Goal: Transaction & Acquisition: Purchase product/service

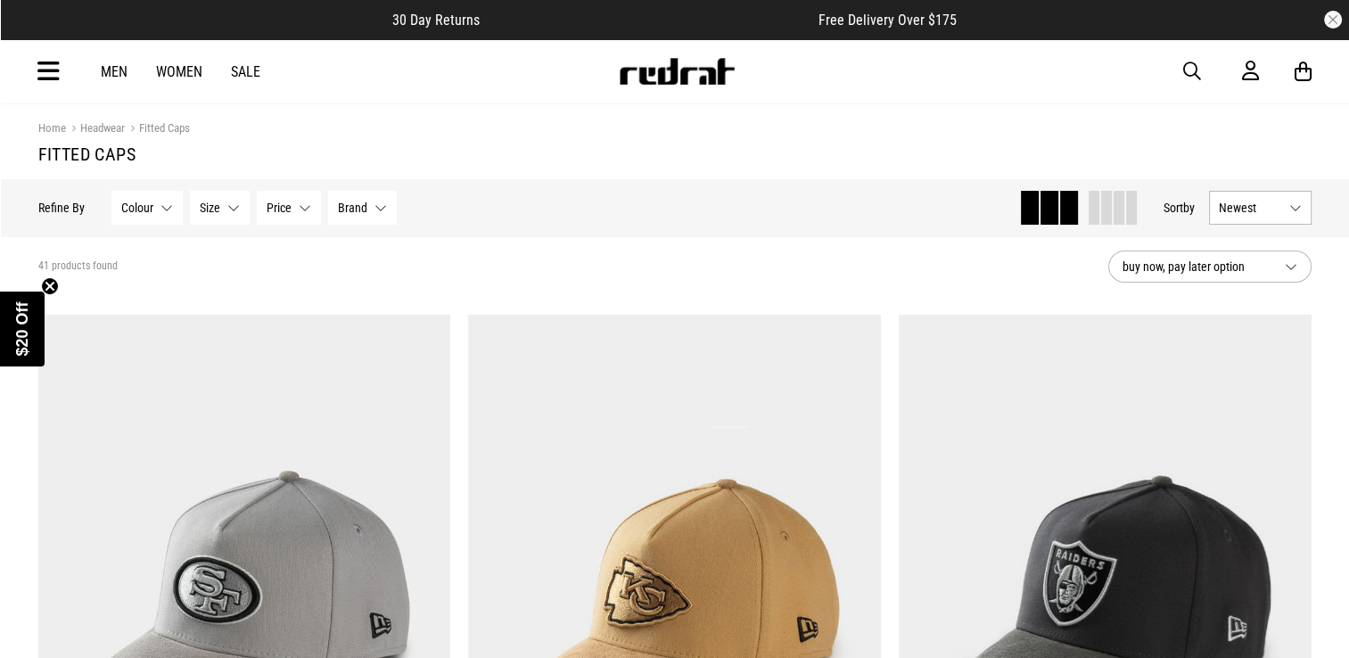
click at [1209, 255] on button "buy now, pay later option" at bounding box center [1209, 267] width 203 height 32
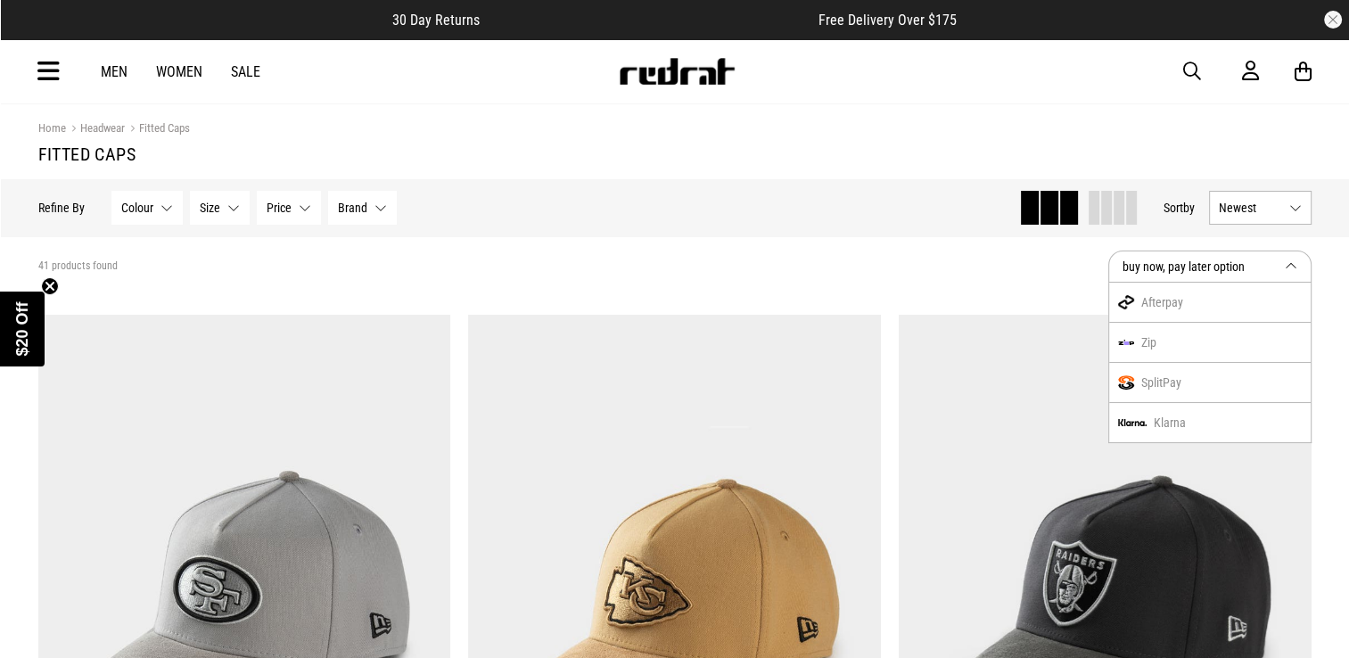
click at [1276, 194] on button "Newest" at bounding box center [1260, 208] width 103 height 34
click at [1271, 334] on li "Price (Highest)" at bounding box center [1260, 339] width 101 height 33
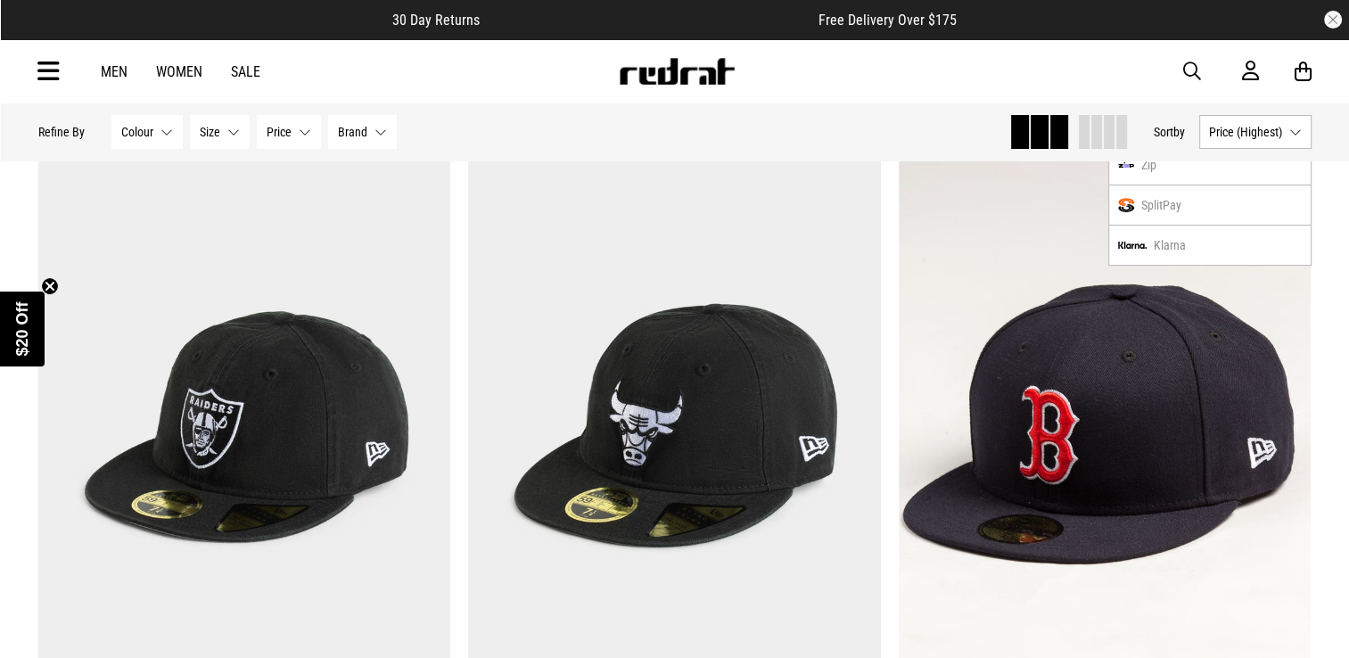
scroll to position [178, 0]
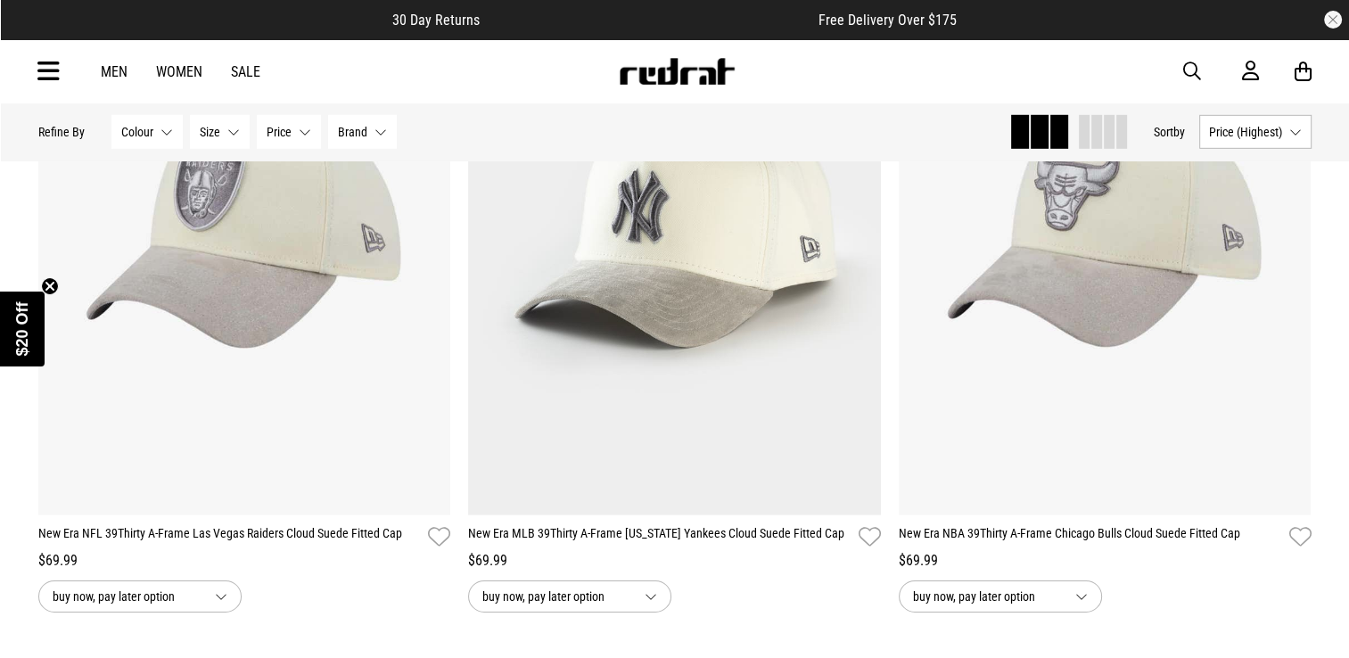
scroll to position [5707, 0]
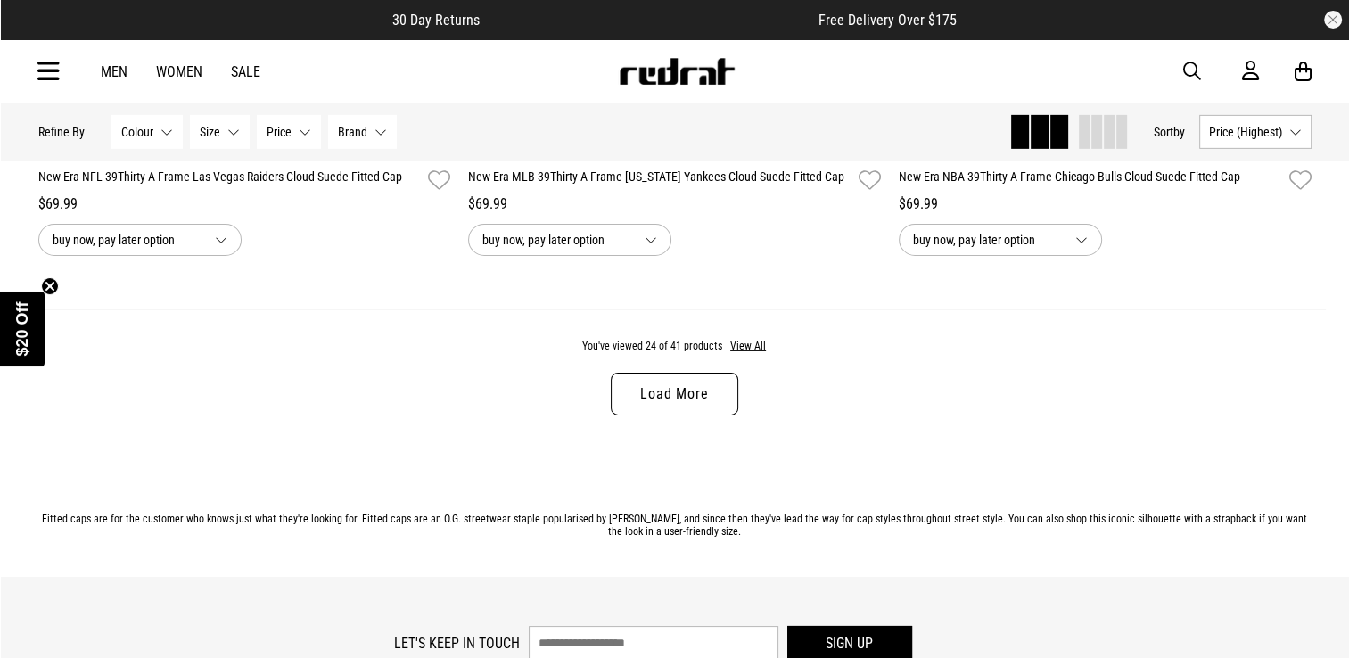
click at [628, 407] on link "Load More" at bounding box center [674, 394] width 127 height 43
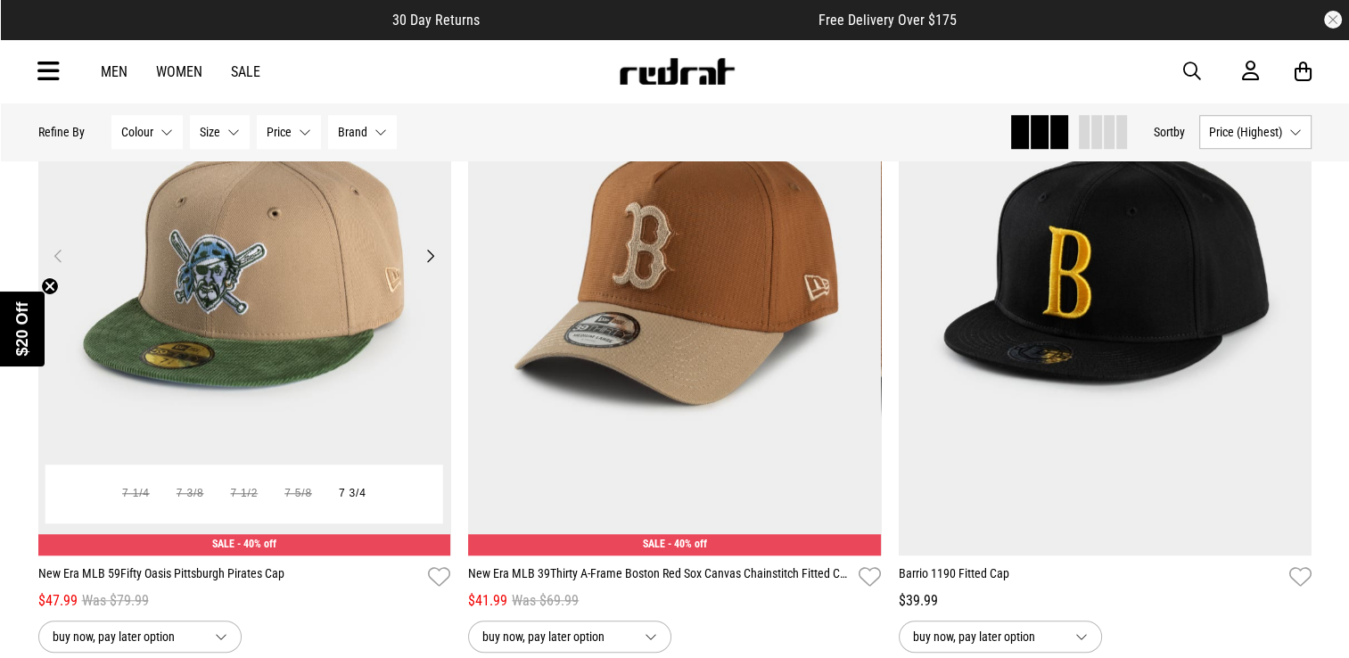
scroll to position [8115, 0]
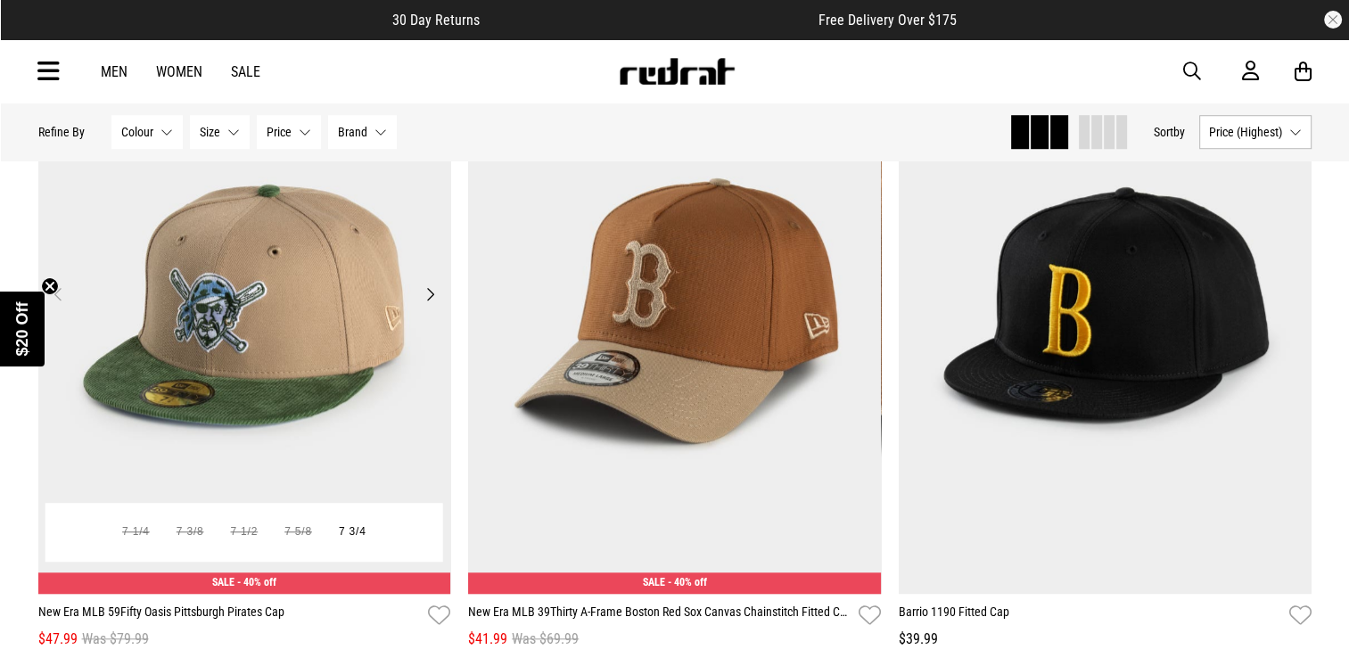
click at [435, 301] on button "Next" at bounding box center [430, 294] width 22 height 21
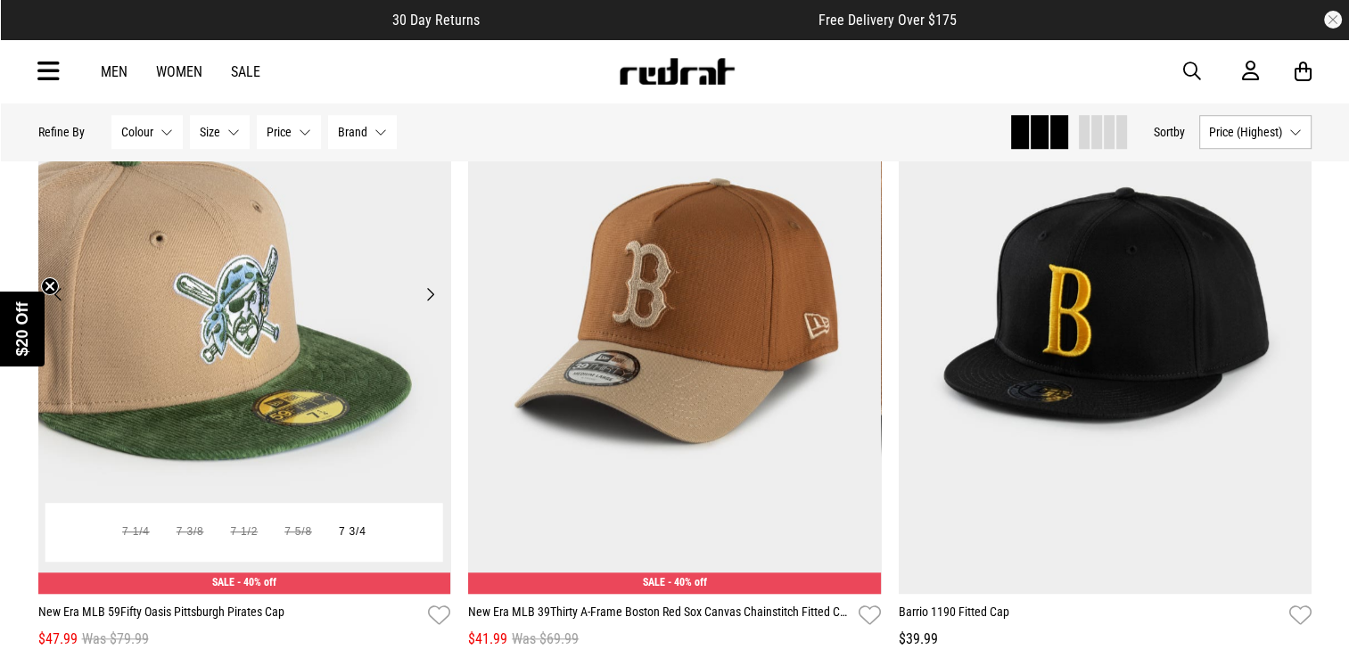
click at [434, 301] on button "Next" at bounding box center [430, 294] width 22 height 21
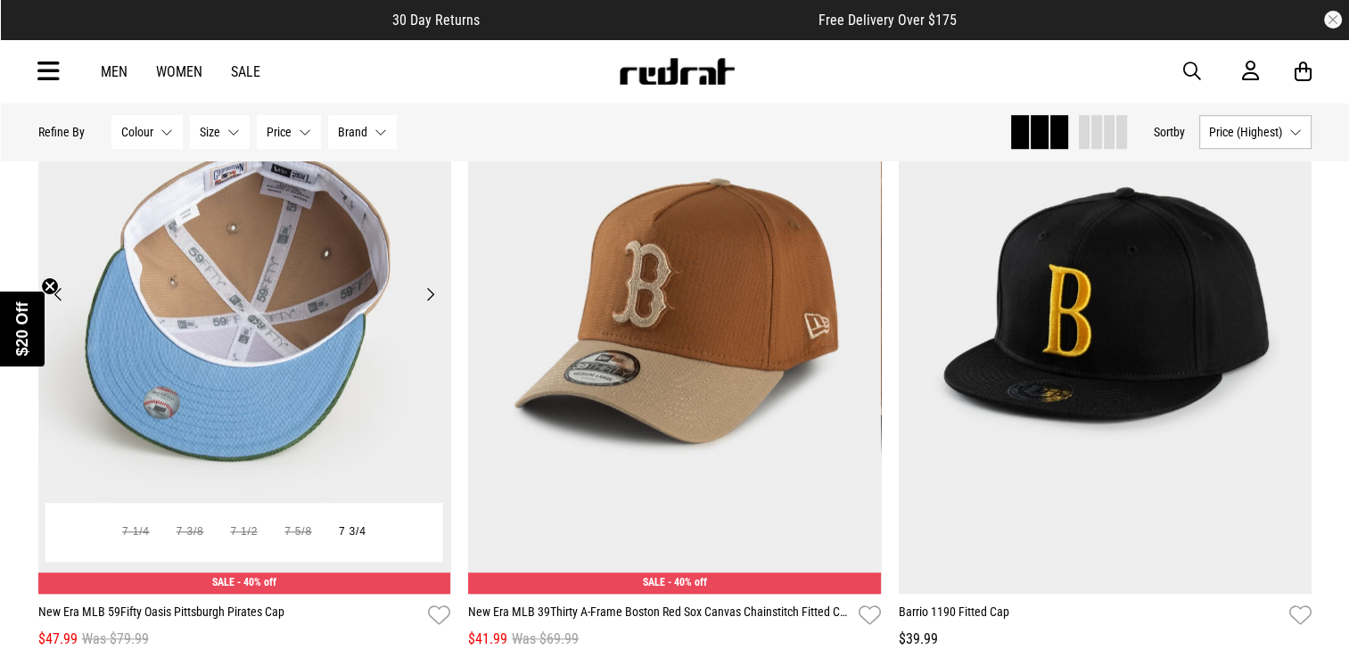
click at [431, 301] on button "Next" at bounding box center [430, 294] width 22 height 21
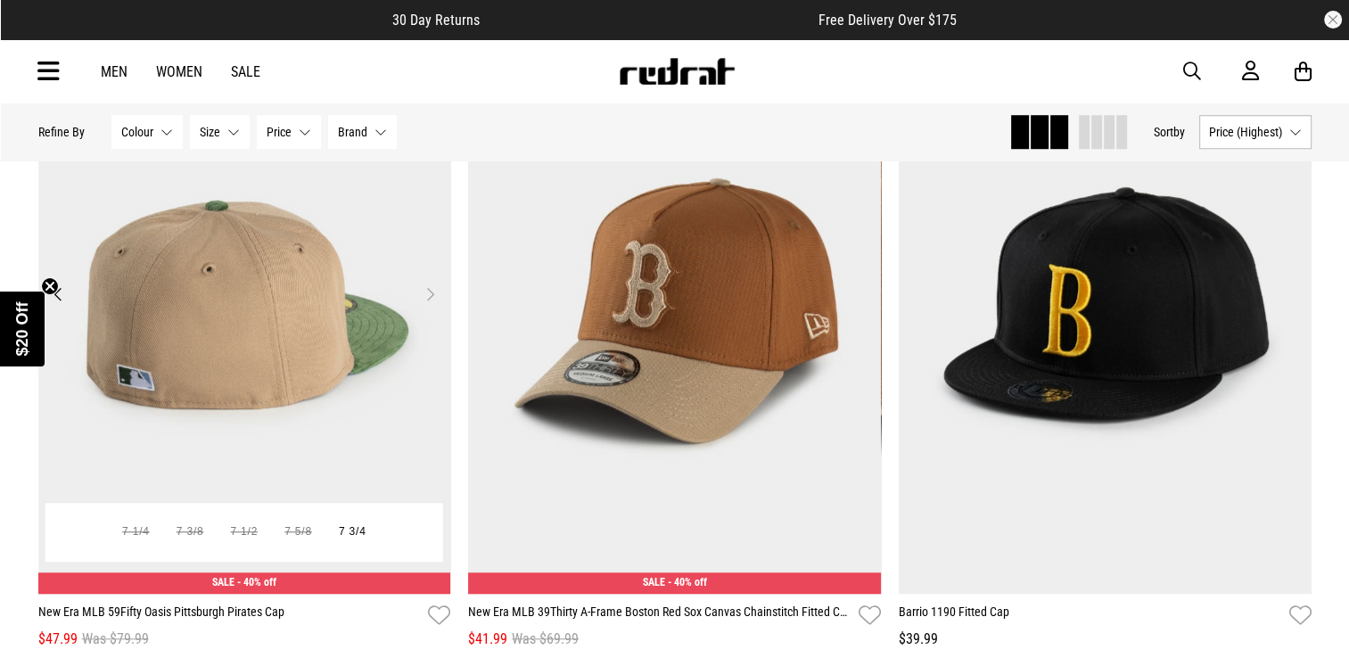
click at [429, 305] on button "Next" at bounding box center [430, 294] width 22 height 21
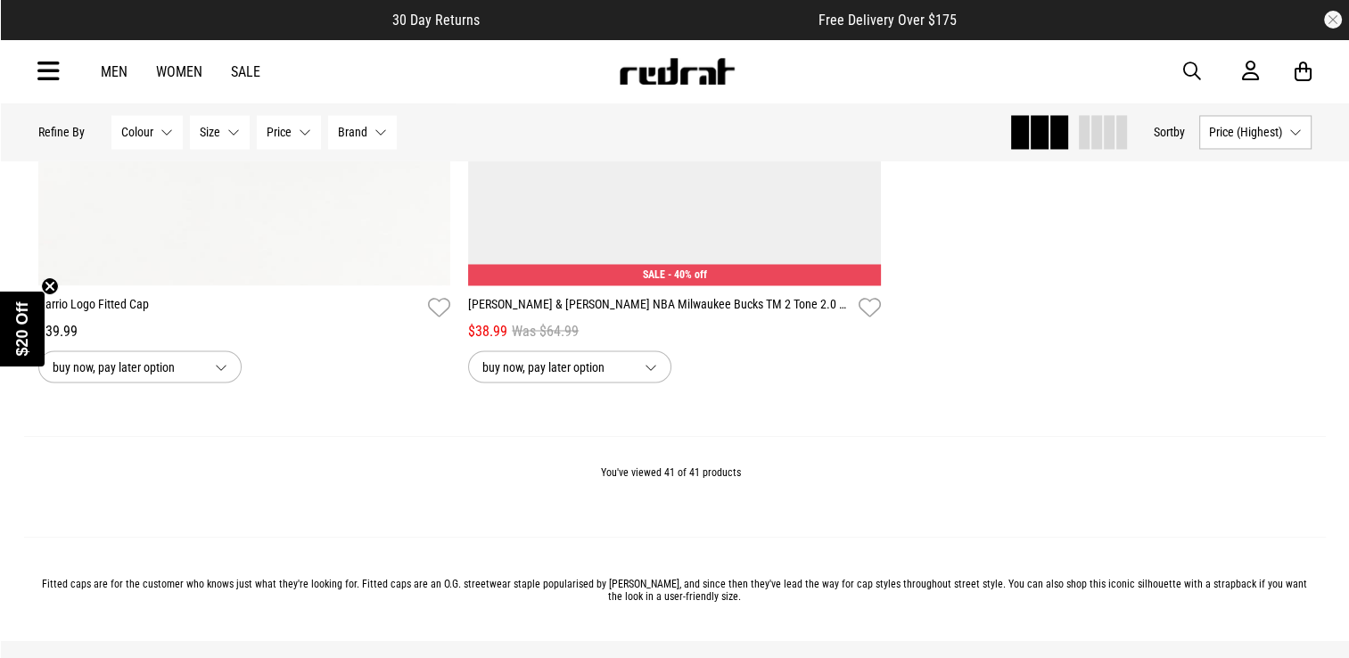
scroll to position [9898, 0]
